Goal: Information Seeking & Learning: Learn about a topic

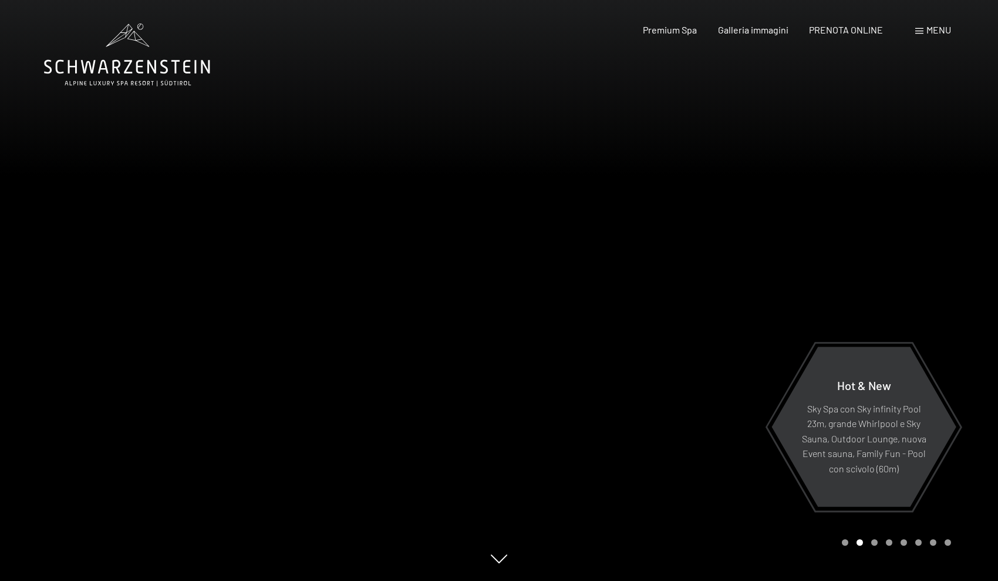
click at [918, 28] on span at bounding box center [920, 31] width 8 height 6
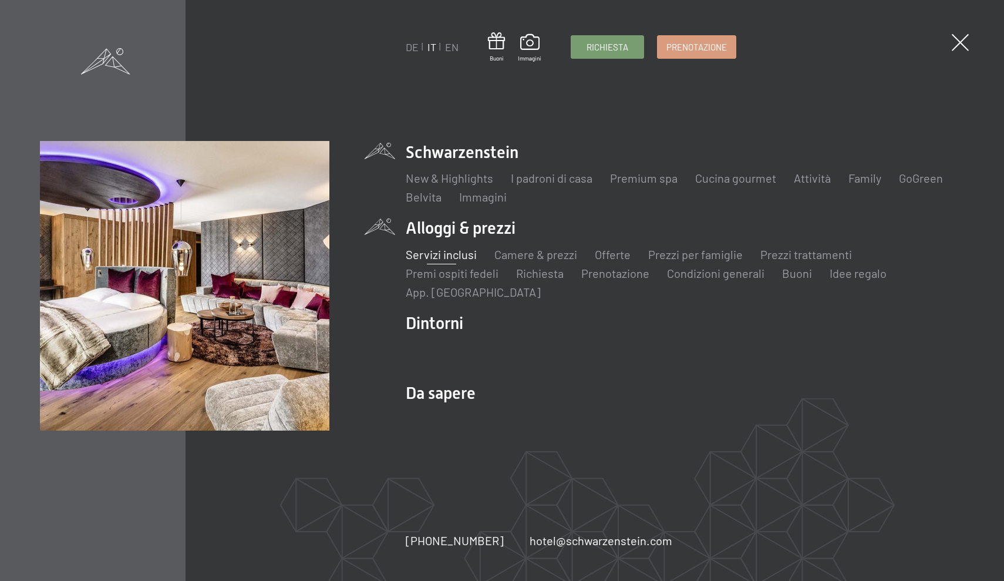
click at [451, 251] on link "Servizi inclusi" at bounding box center [441, 254] width 71 height 14
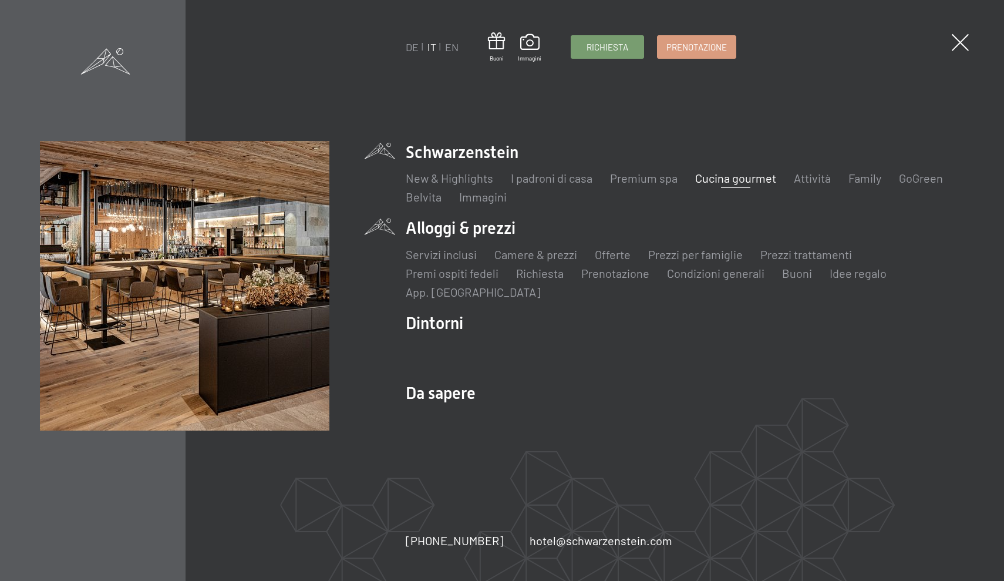
click at [728, 177] on link "Cucina gourmet" at bounding box center [735, 178] width 81 height 14
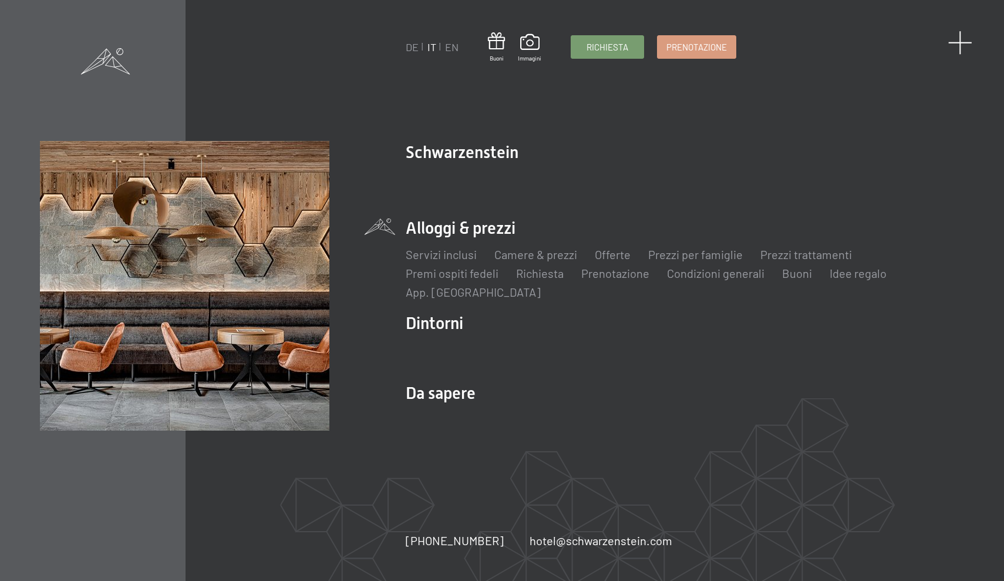
click at [961, 45] on span at bounding box center [960, 43] width 24 height 24
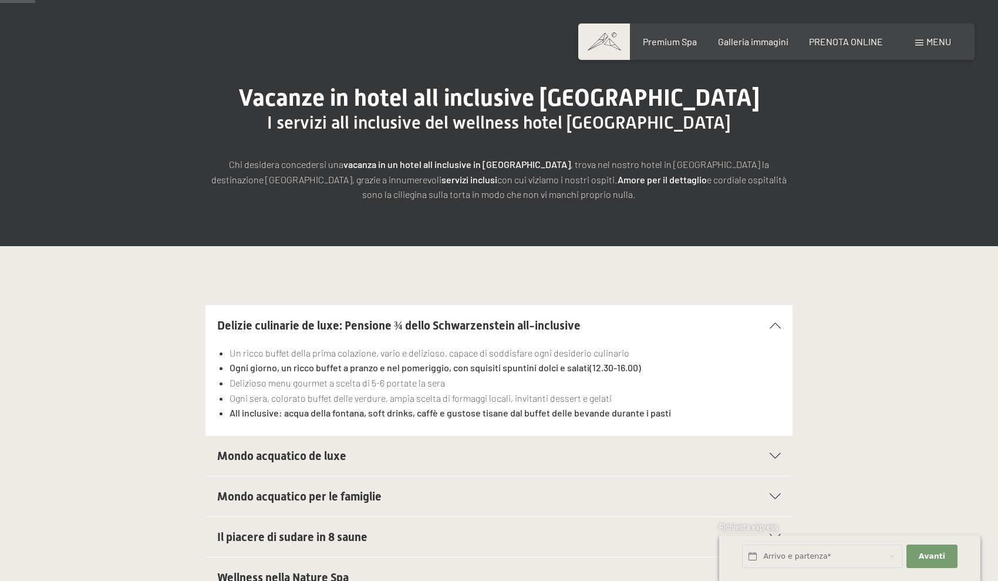
scroll to position [80, 0]
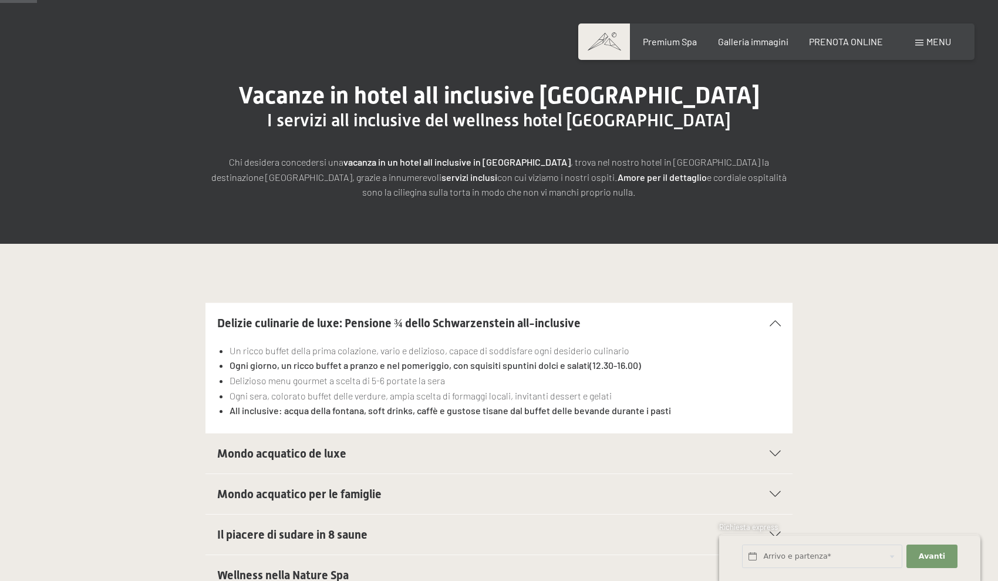
click at [261, 455] on span "Mondo acquatico de luxe" at bounding box center [281, 453] width 129 height 14
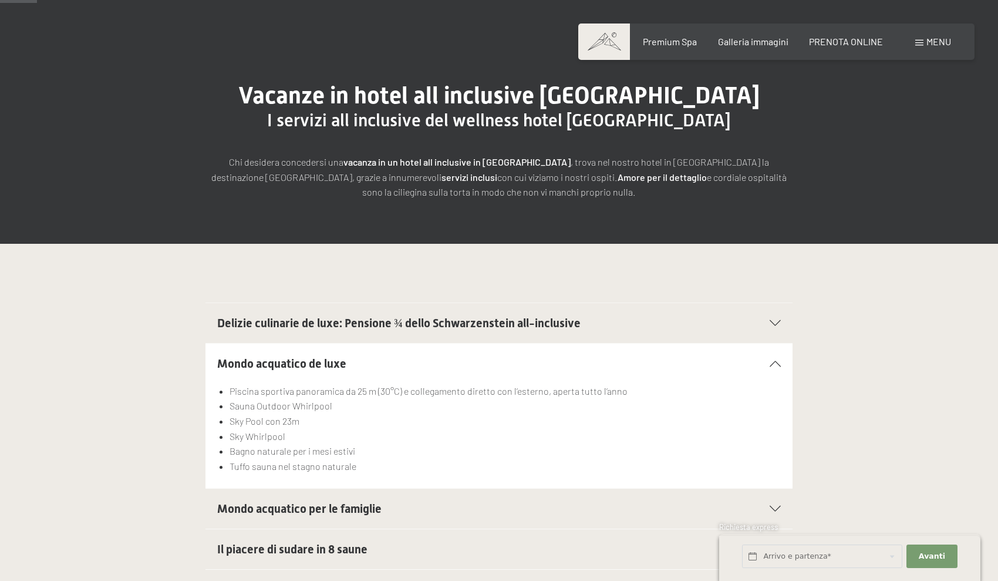
click at [333, 507] on span "Mondo acquatico per le famiglie" at bounding box center [299, 509] width 164 height 14
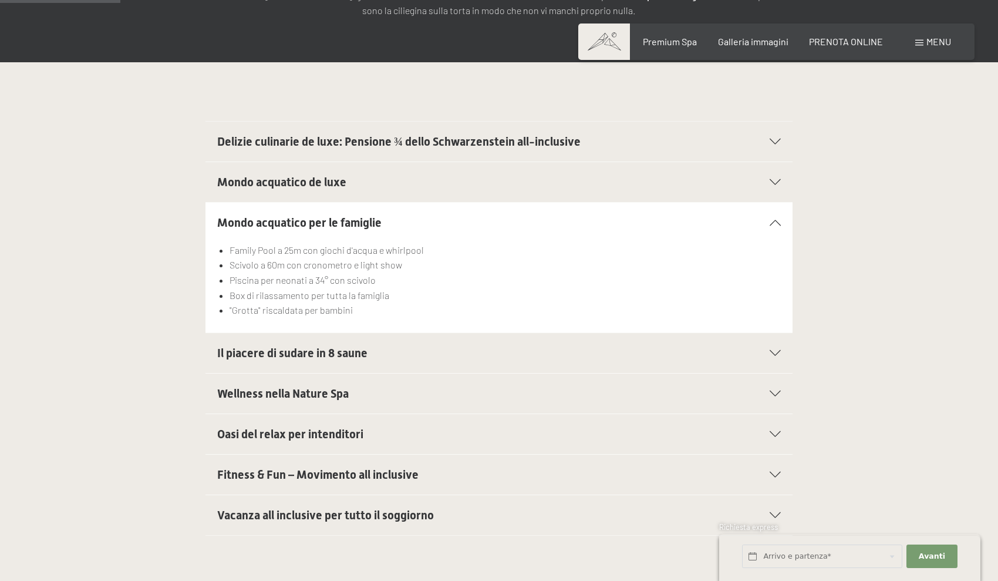
scroll to position [262, 0]
click at [383, 516] on span "Vacanza all inclusive per tutto il soggiorno" at bounding box center [325, 514] width 217 height 14
